Goal: Task Accomplishment & Management: Complete application form

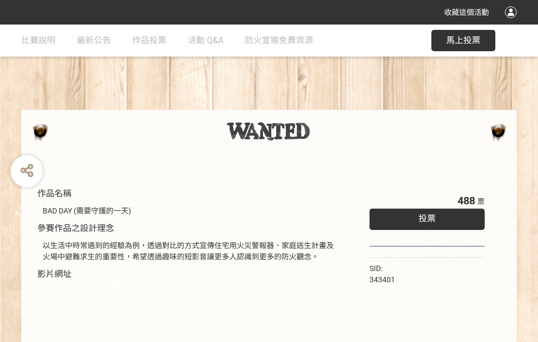
click at [512, 22] on div "收藏這個活動" at bounding box center [269, 12] width 538 height 25
click at [333, 105] on div "作品名稱 BAD DAY (需要守護的一天) 參賽作品之設計理念 以生活中時常遇到的經驗為例，透過對比的方式宣傳住宅用火災警報器、家庭逃生計畫及火場中避難求生…" at bounding box center [269, 249] width 538 height 448
click at [424, 216] on span "投票" at bounding box center [426, 218] width 17 height 10
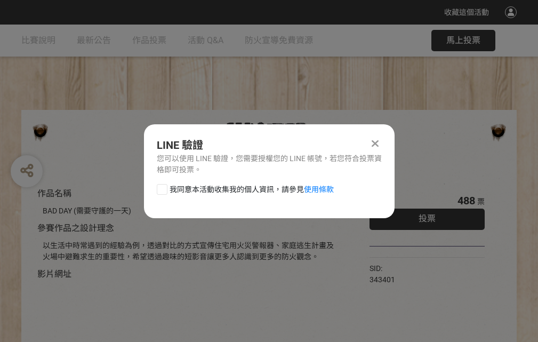
click at [161, 187] on div at bounding box center [162, 189] width 11 height 11
checkbox input "true"
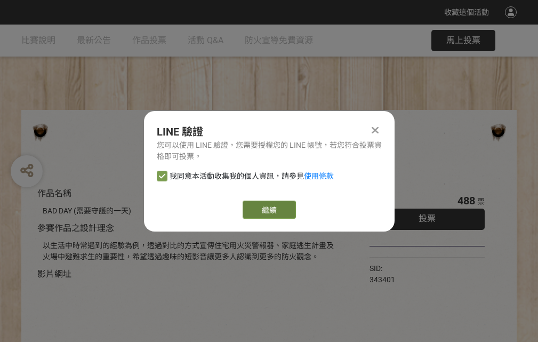
click at [268, 209] on link "繼續" at bounding box center [269, 209] width 53 height 18
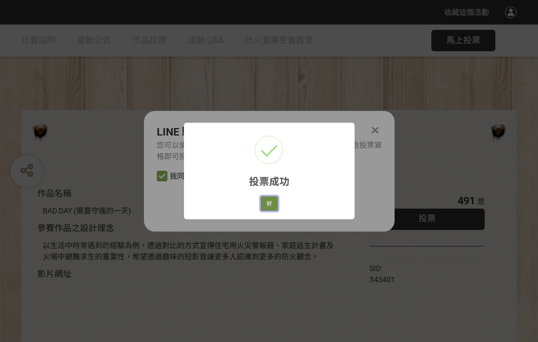
click at [266, 201] on button "好" at bounding box center [269, 203] width 17 height 15
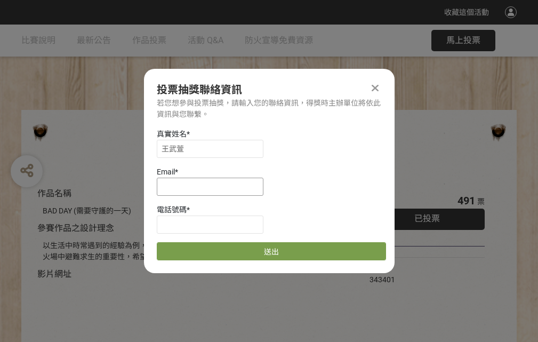
click at [213, 186] on input at bounding box center [210, 187] width 107 height 18
type input "[EMAIL_ADDRESS][DOMAIN_NAME]"
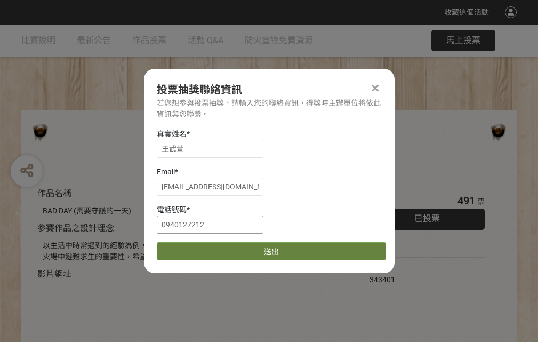
type input "0940127212"
click at [187, 247] on button "送出" at bounding box center [271, 251] width 229 height 18
